Goal: Task Accomplishment & Management: Use online tool/utility

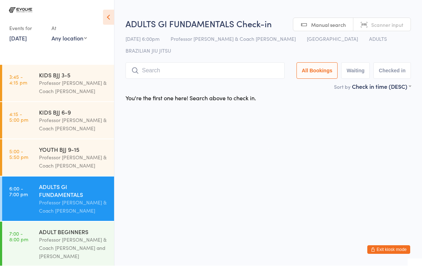
click at [186, 63] on input "search" at bounding box center [205, 71] width 159 height 16
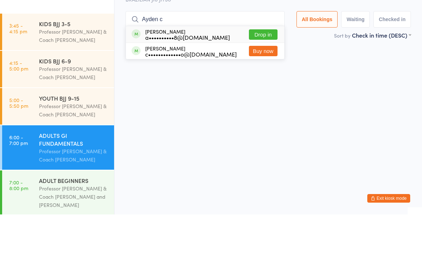
type input "Ayden c"
click at [203, 80] on div "Ayden [PERSON_NAME] a••••••••••8@[DOMAIN_NAME]" at bounding box center [187, 85] width 85 height 11
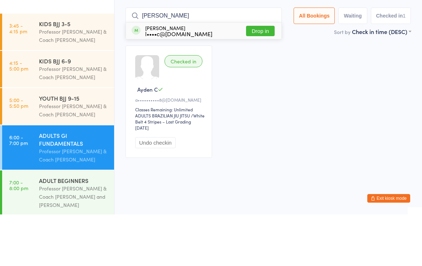
type input "[PERSON_NAME]"
click at [257, 77] on button "Drop in" at bounding box center [260, 82] width 29 height 10
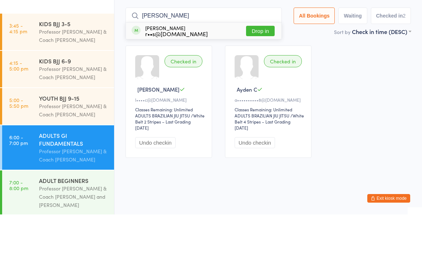
type input "[PERSON_NAME]"
click at [265, 77] on button "Drop in" at bounding box center [260, 82] width 29 height 10
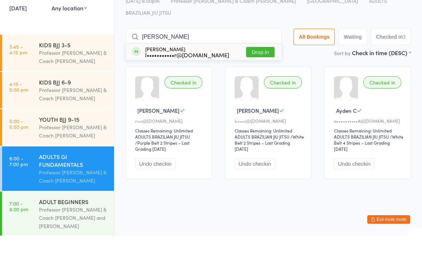
type input "[PERSON_NAME]"
click at [255, 77] on button "Drop in" at bounding box center [260, 82] width 29 height 10
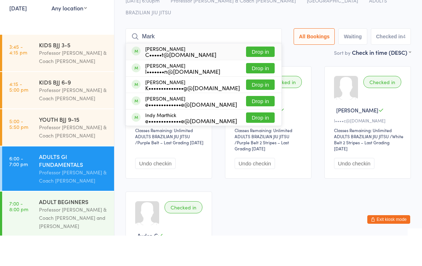
type input "Mark"
click at [258, 93] on button "Drop in" at bounding box center [260, 98] width 29 height 10
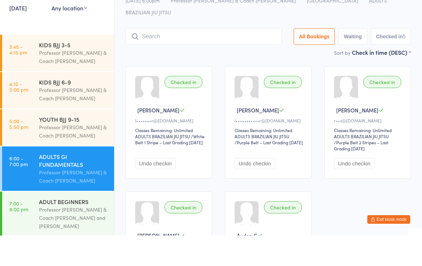
scroll to position [30, 0]
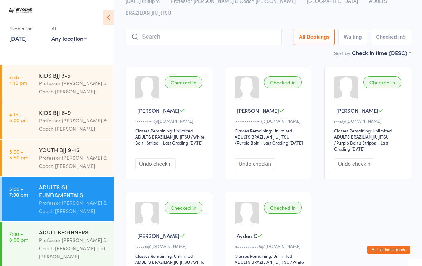
click at [163, 29] on input "search" at bounding box center [204, 37] width 156 height 16
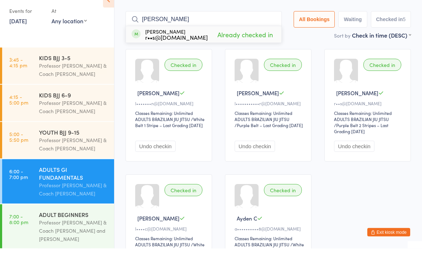
type input "[PERSON_NAME]"
click at [151, 52] on div "r••s@[DOMAIN_NAME]" at bounding box center [176, 55] width 63 height 6
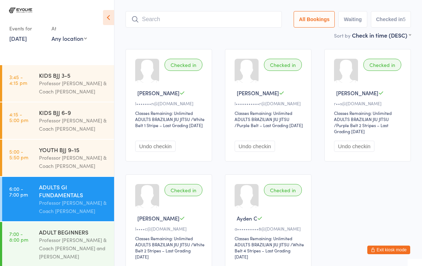
click at [224, 16] on input "search" at bounding box center [204, 19] width 156 height 16
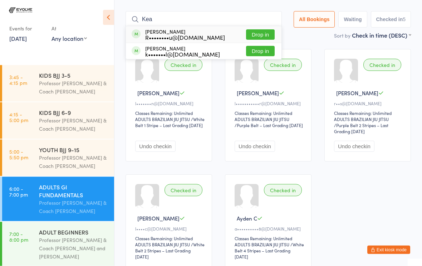
type input "Kea"
click at [251, 30] on button "Drop in" at bounding box center [260, 35] width 29 height 10
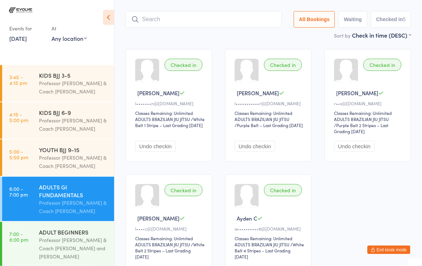
scroll to position [48, 0]
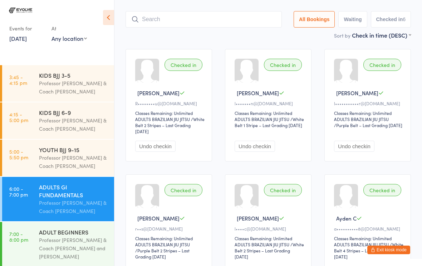
click at [190, 12] on input "search" at bounding box center [204, 19] width 156 height 16
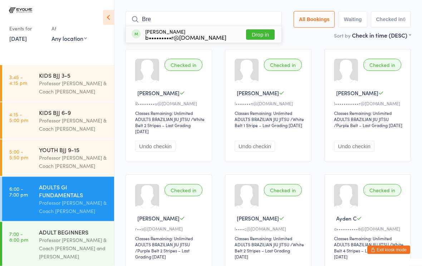
type input "Bre"
click at [257, 30] on button "Drop in" at bounding box center [260, 35] width 29 height 10
